Goal: Information Seeking & Learning: Learn about a topic

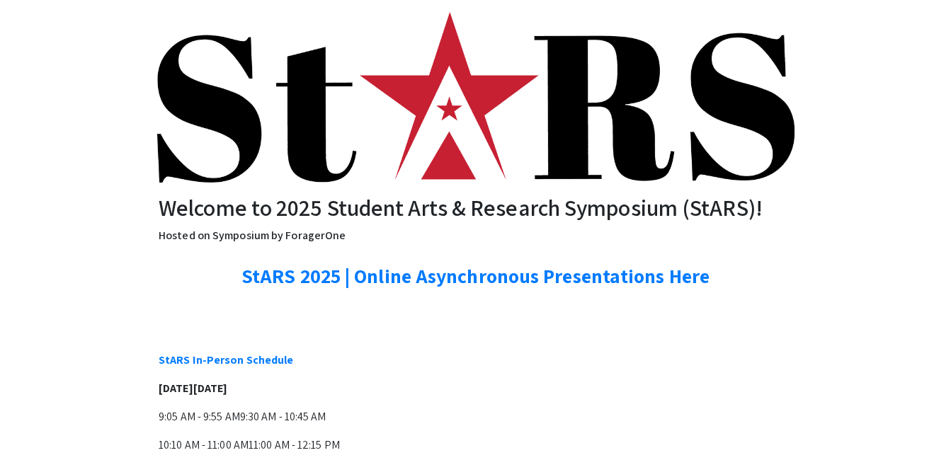
scroll to position [52, 0]
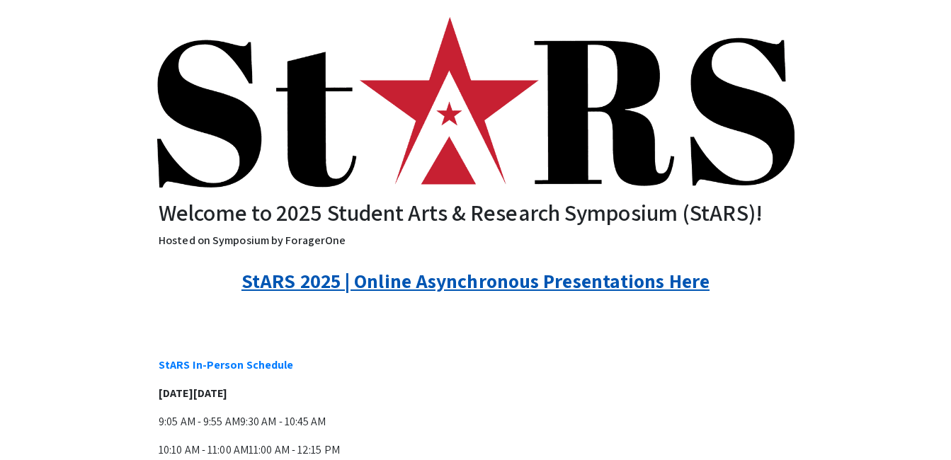
click at [614, 287] on link "StARS 2025 | Online Asynchronous Presentations Here" at bounding box center [475, 281] width 468 height 26
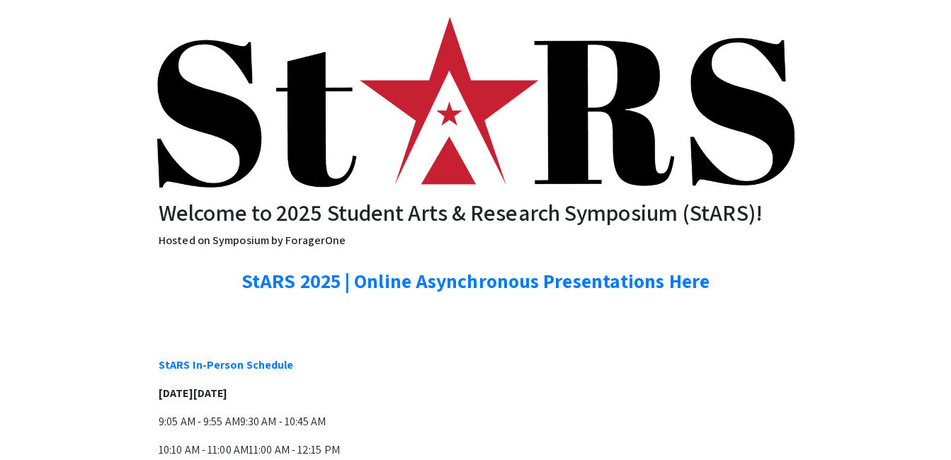
scroll to position [0, 0]
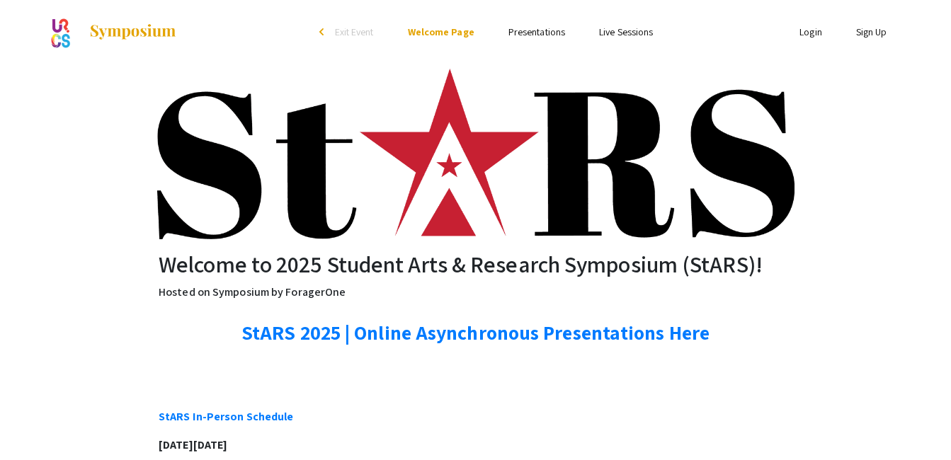
click at [539, 35] on link "Presentations" at bounding box center [536, 31] width 57 height 13
